Goal: Find specific page/section: Find specific page/section

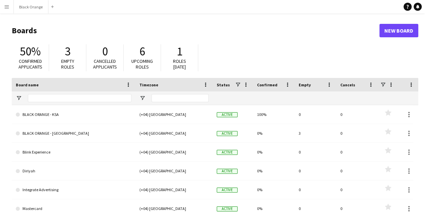
click at [6, 7] on app-icon "Menu" at bounding box center [6, 6] width 5 height 5
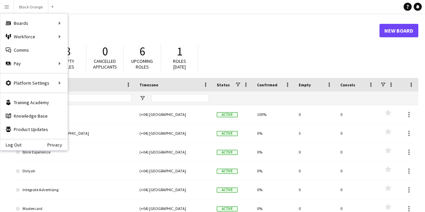
click at [211, 29] on h1 "Boards" at bounding box center [196, 31] width 368 height 10
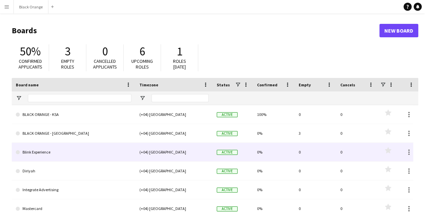
click at [60, 156] on link "Blink Experience" at bounding box center [74, 152] width 116 height 19
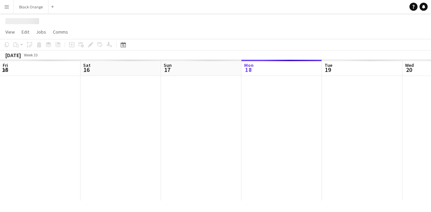
scroll to position [0, 161]
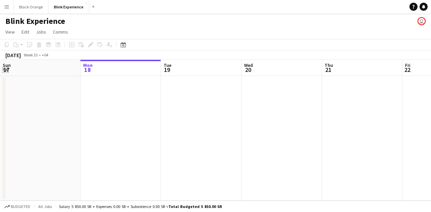
click at [5, 68] on app-icon "Expand/collapse" at bounding box center [5, 69] width 5 height 6
click at [7, 68] on app-icon "Expand/collapse" at bounding box center [5, 69] width 6 height 5
click at [21, 55] on div "[DATE]" at bounding box center [12, 55] width 15 height 7
click at [48, 54] on div "+04" at bounding box center [45, 54] width 6 height 5
click at [39, 54] on span "Week 33" at bounding box center [30, 54] width 17 height 5
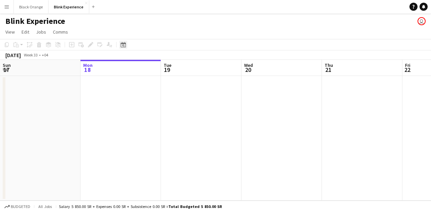
click at [122, 44] on icon "Date picker" at bounding box center [122, 44] width 5 height 5
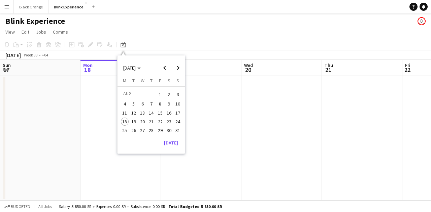
click at [160, 92] on span "1" at bounding box center [160, 94] width 8 height 9
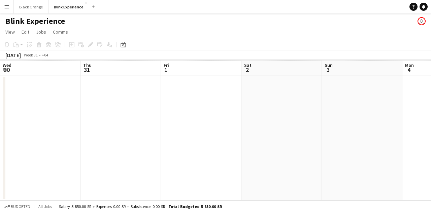
scroll to position [0, 231]
click at [122, 44] on icon "Date picker" at bounding box center [122, 44] width 5 height 5
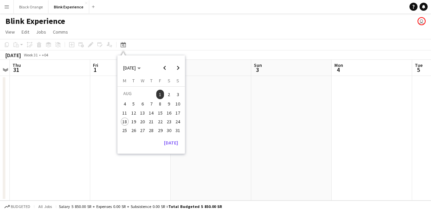
click at [178, 131] on span "31" at bounding box center [178, 130] width 8 height 8
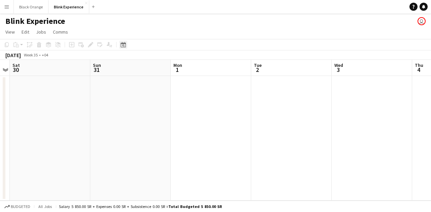
click at [123, 43] on icon at bounding box center [122, 44] width 5 height 5
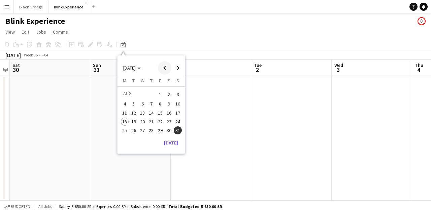
click at [165, 67] on span "Previous month" at bounding box center [164, 67] width 13 height 13
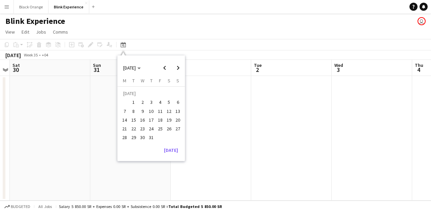
click at [160, 128] on span "25" at bounding box center [160, 129] width 8 height 8
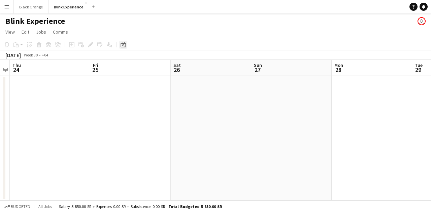
click at [121, 42] on icon "Date picker" at bounding box center [122, 44] width 5 height 5
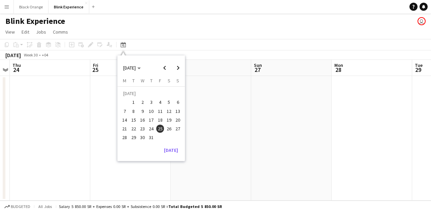
click at [169, 130] on span "26" at bounding box center [169, 129] width 8 height 8
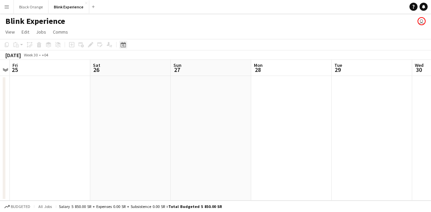
click at [124, 45] on icon "Date picker" at bounding box center [122, 44] width 5 height 5
click at [132, 139] on span "29" at bounding box center [133, 138] width 8 height 8
click at [124, 46] on icon "Date picker" at bounding box center [122, 44] width 5 height 5
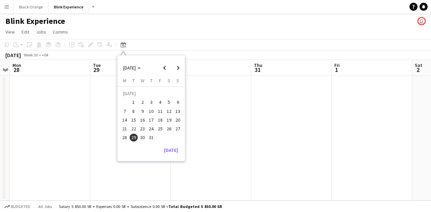
click at [142, 137] on span "30" at bounding box center [142, 138] width 8 height 8
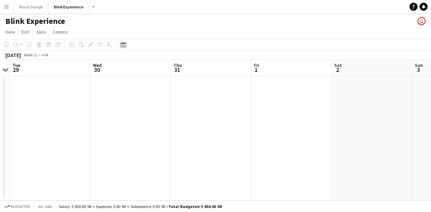
click at [123, 44] on icon "Date picker" at bounding box center [122, 44] width 5 height 5
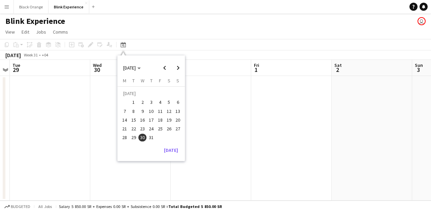
click at [133, 128] on span "22" at bounding box center [133, 129] width 8 height 8
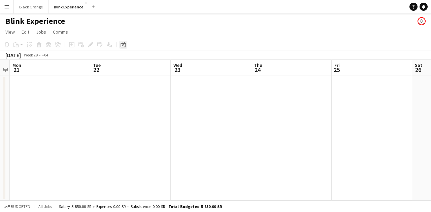
click at [124, 45] on icon "Date picker" at bounding box center [122, 44] width 5 height 5
